Goal: Download file/media

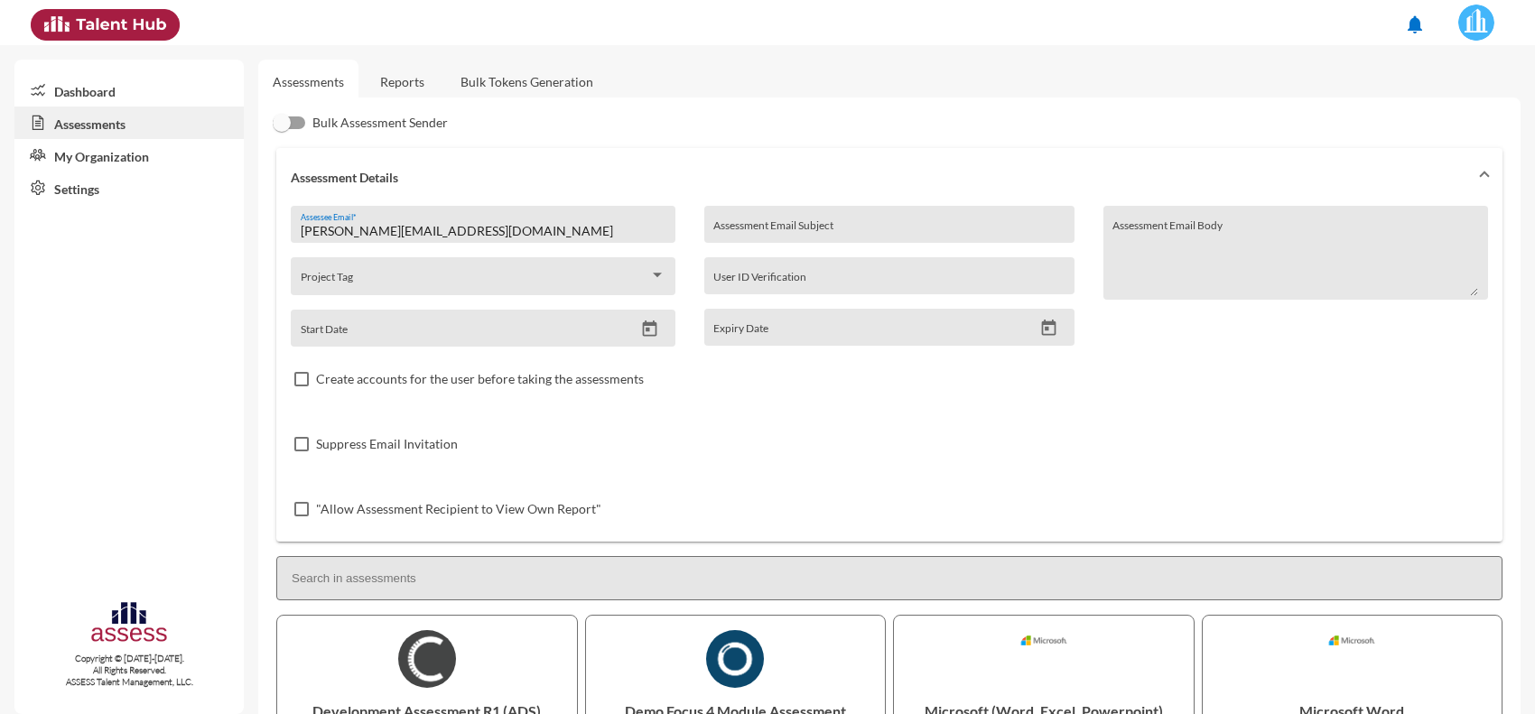
click at [420, 88] on link "Reports" at bounding box center [402, 82] width 73 height 44
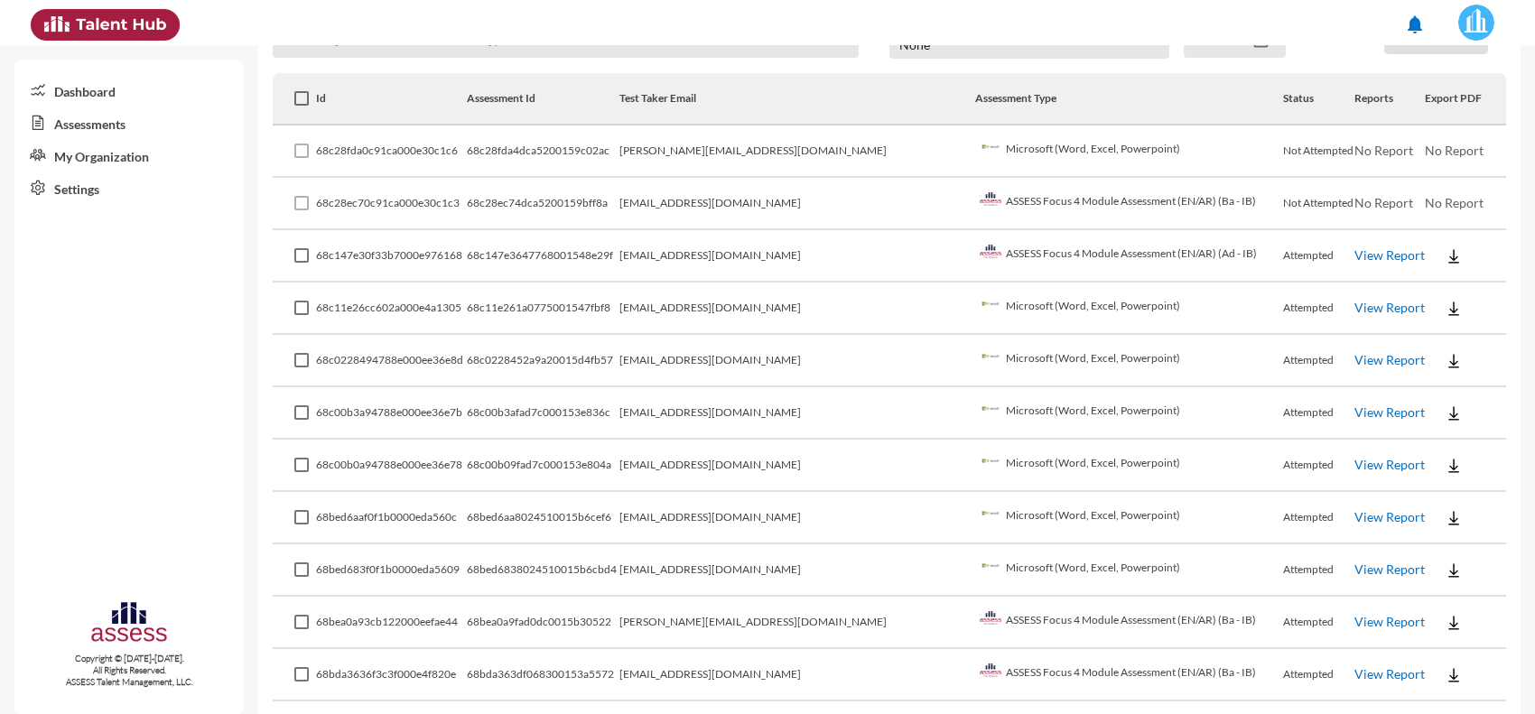
scroll to position [339, 0]
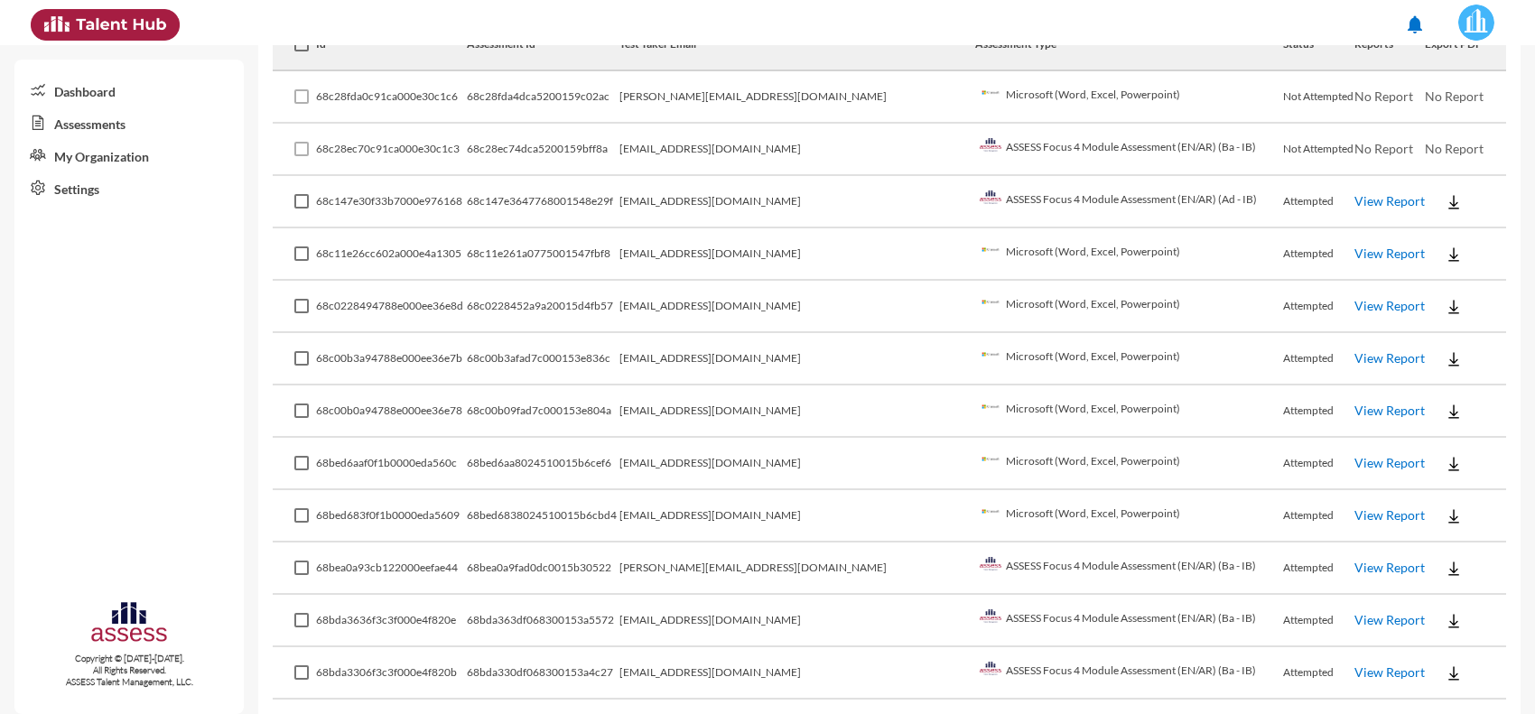
click at [1444, 507] on img at bounding box center [1453, 516] width 18 height 18
click at [1427, 539] on button "EN" at bounding box center [1451, 542] width 101 height 34
click at [1444, 455] on img at bounding box center [1453, 464] width 18 height 18
click at [1424, 488] on button "EN" at bounding box center [1451, 490] width 101 height 34
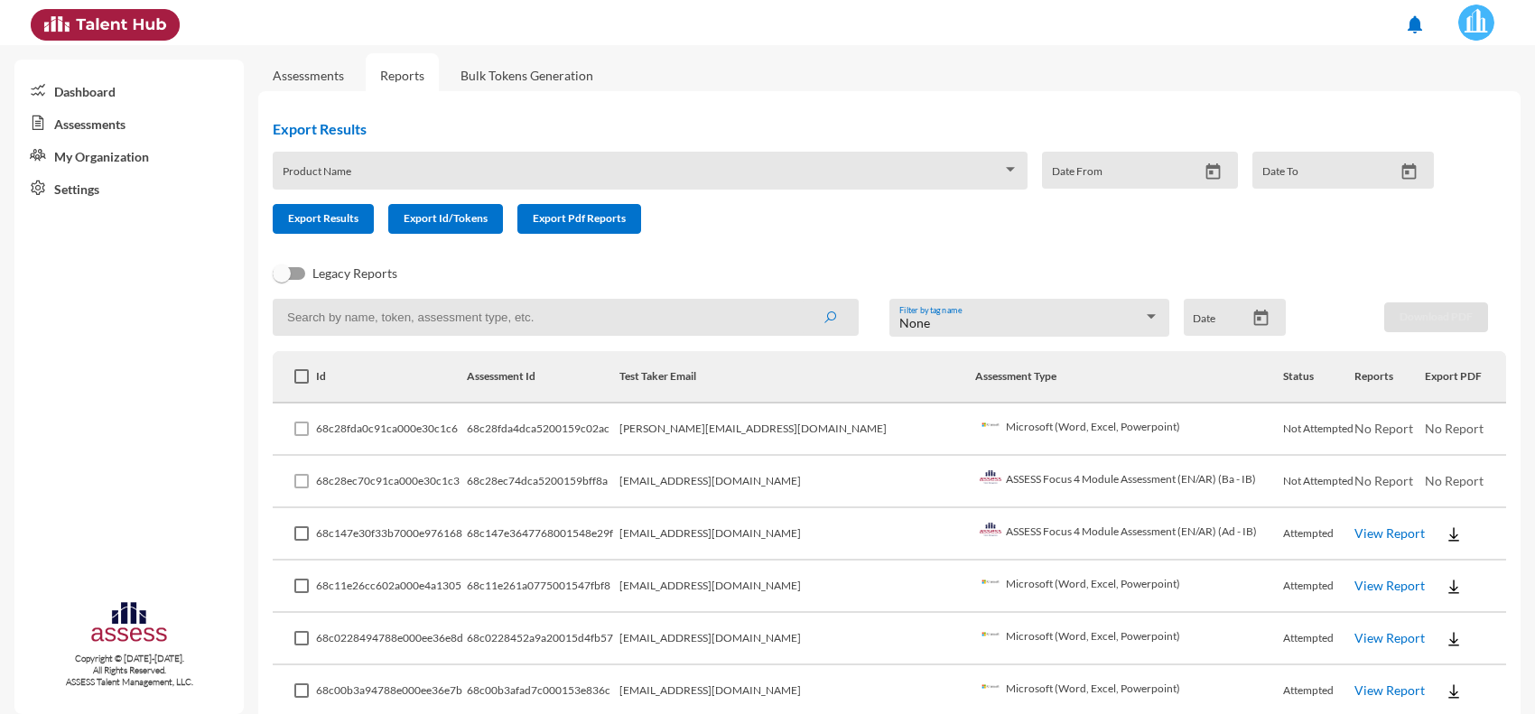
scroll to position [0, 0]
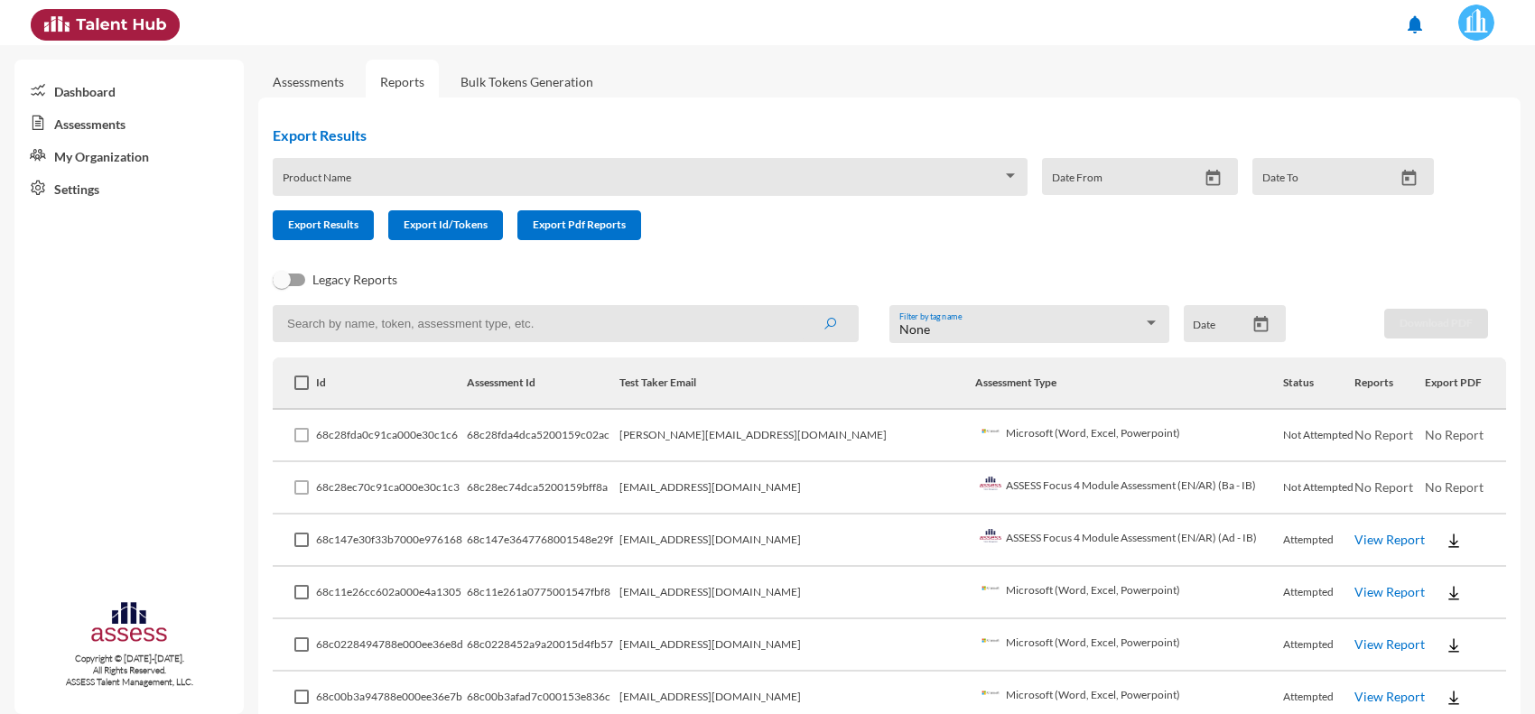
click at [1438, 543] on button at bounding box center [1454, 540] width 58 height 33
click at [1434, 564] on button "EN" at bounding box center [1451, 570] width 101 height 34
